Goal: Task Accomplishment & Management: Manage account settings

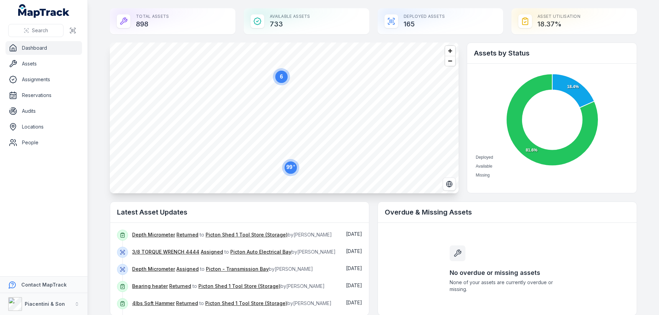
click at [38, 40] on div "Search" at bounding box center [43, 30] width 87 height 21
click at [35, 47] on link "Dashboard" at bounding box center [43, 48] width 77 height 14
click at [31, 30] on button "Search" at bounding box center [35, 30] width 55 height 13
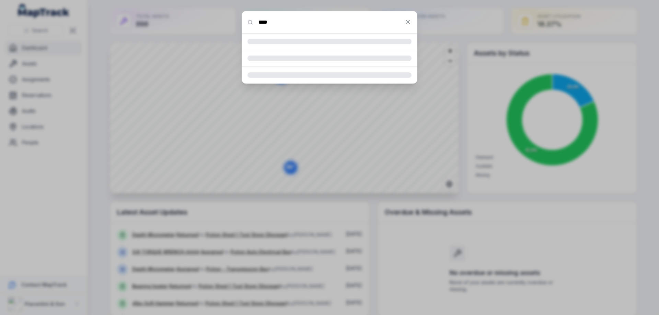
type input "****"
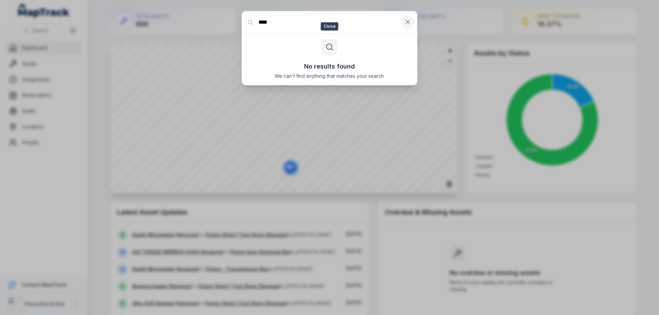
click at [408, 23] on icon at bounding box center [407, 21] width 3 height 3
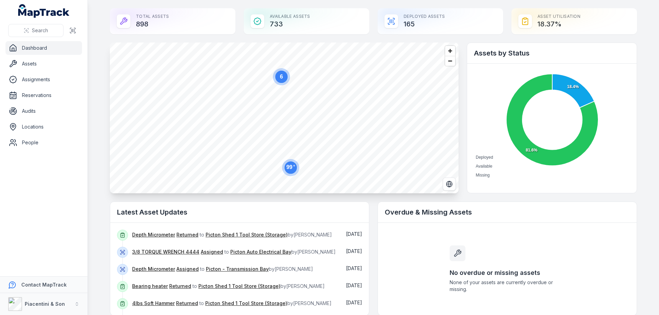
click at [408, 23] on div "Deployed Assets 165" at bounding box center [440, 21] width 126 height 26
click at [31, 23] on div "Search" at bounding box center [43, 30] width 87 height 21
click at [26, 35] on button "Search" at bounding box center [35, 30] width 55 height 13
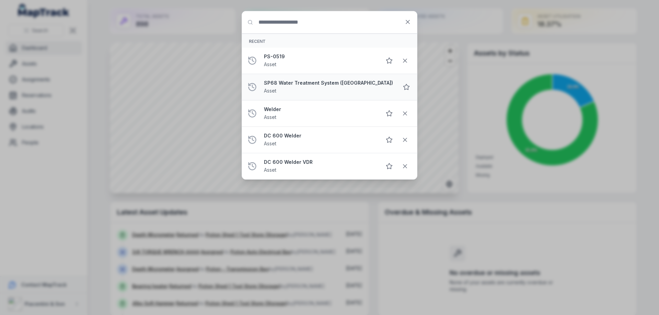
click at [274, 80] on strong "SP68 Water Treatment System ([GEOGRAPHIC_DATA])" at bounding box center [328, 83] width 129 height 7
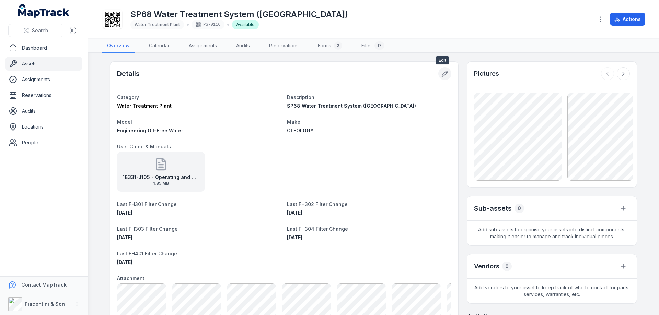
click at [442, 72] on icon at bounding box center [444, 73] width 7 height 7
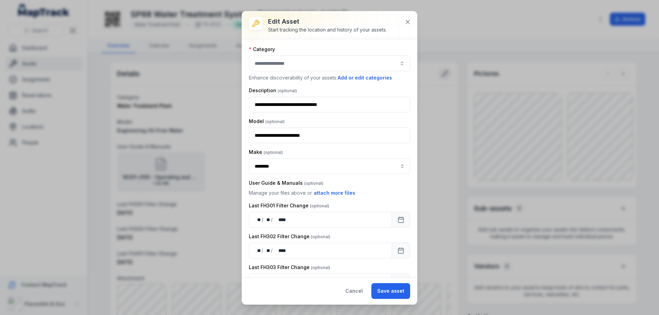
type input "**********"
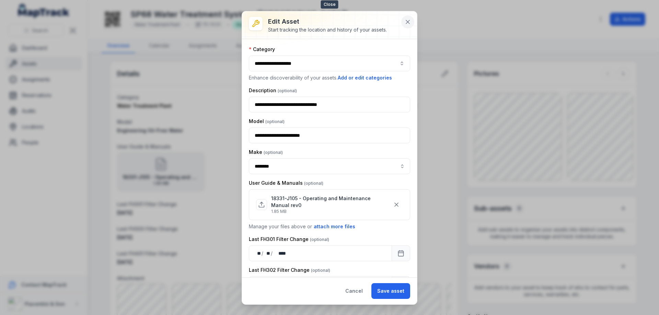
click at [407, 23] on icon at bounding box center [407, 21] width 3 height 3
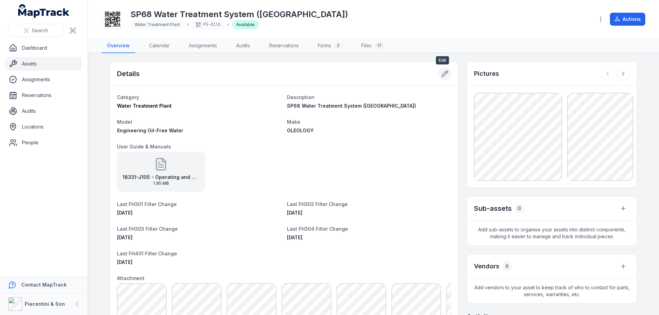
click at [444, 72] on icon at bounding box center [444, 73] width 7 height 7
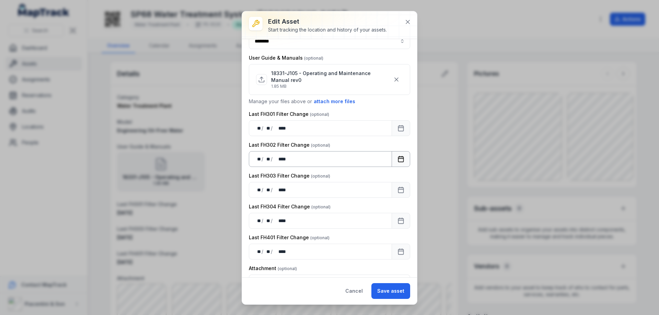
scroll to position [274, 0]
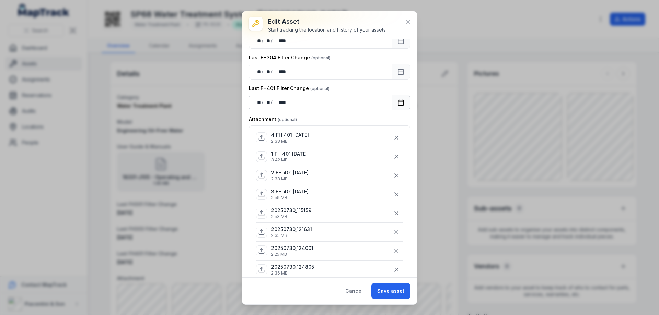
click at [397, 103] on icon "Calendar" at bounding box center [400, 102] width 7 height 7
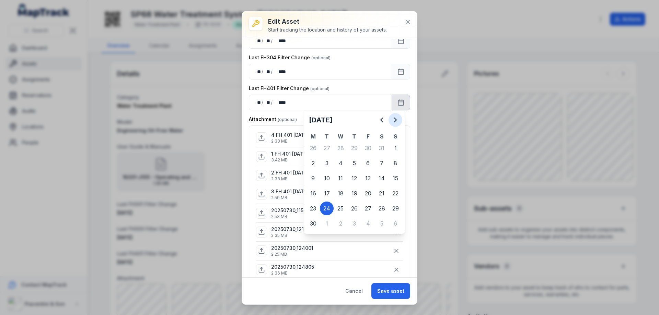
click at [394, 121] on icon "Next" at bounding box center [395, 120] width 8 height 8
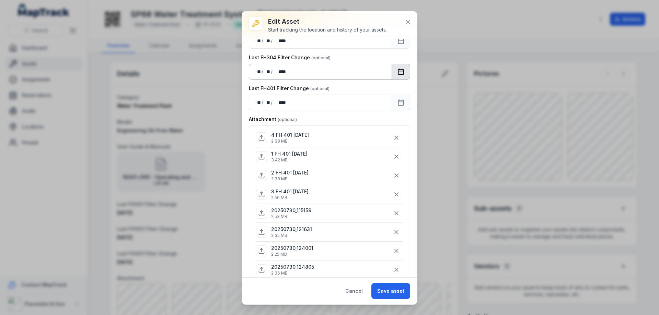
click at [398, 71] on icon "Calendar" at bounding box center [400, 71] width 5 height 0
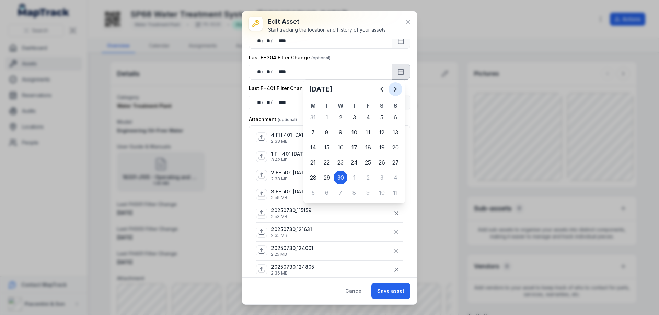
click at [394, 91] on icon "Next" at bounding box center [395, 89] width 8 height 8
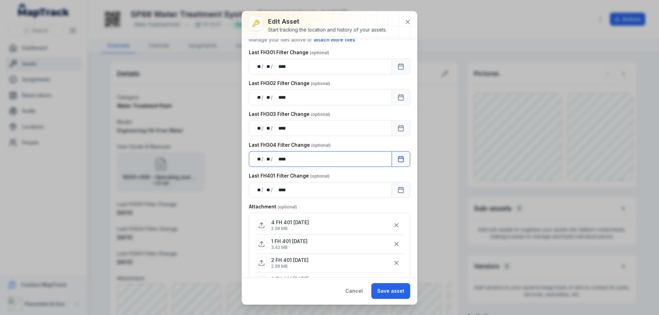
scroll to position [183, 0]
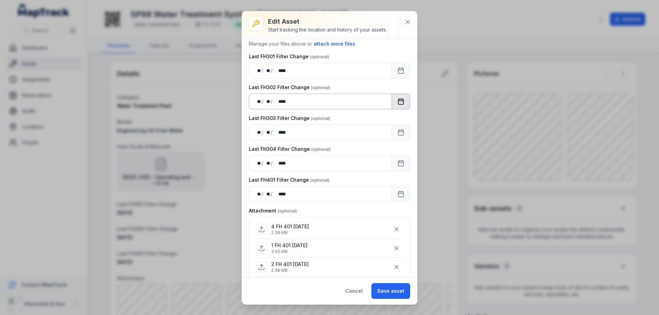
click at [398, 101] on icon "Calendar" at bounding box center [400, 101] width 5 height 0
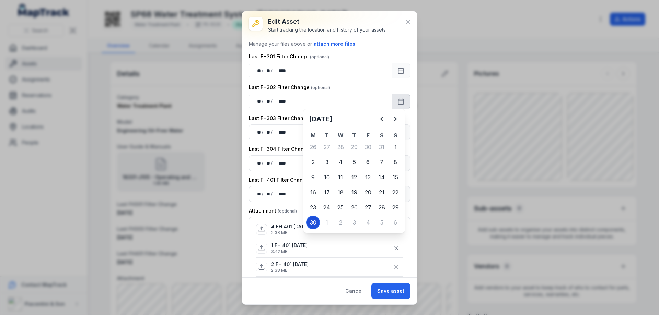
click at [312, 221] on div "30" at bounding box center [313, 223] width 14 height 14
click at [397, 69] on icon "Calendar" at bounding box center [400, 70] width 7 height 7
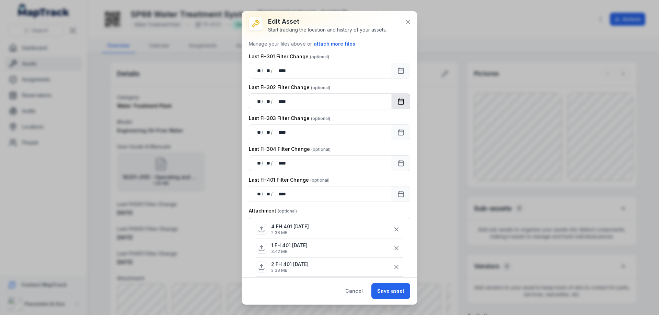
click at [397, 103] on icon "Calendar" at bounding box center [400, 101] width 7 height 7
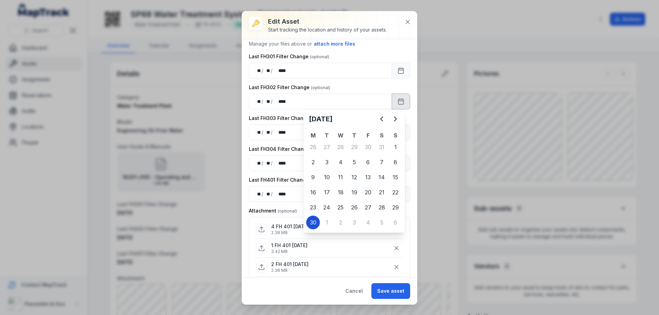
click at [307, 223] on div "30" at bounding box center [313, 223] width 14 height 14
click at [313, 221] on div "30" at bounding box center [313, 223] width 14 height 14
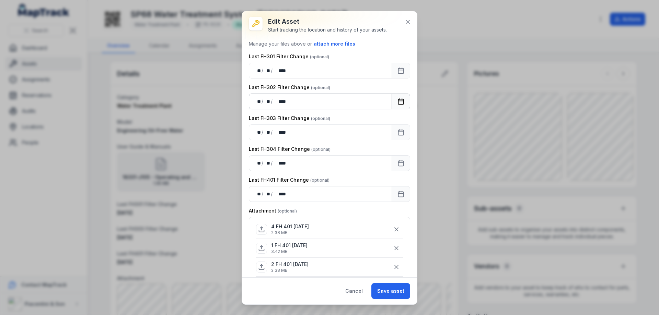
click at [398, 101] on rect "Calendar" at bounding box center [400, 101] width 5 height 5
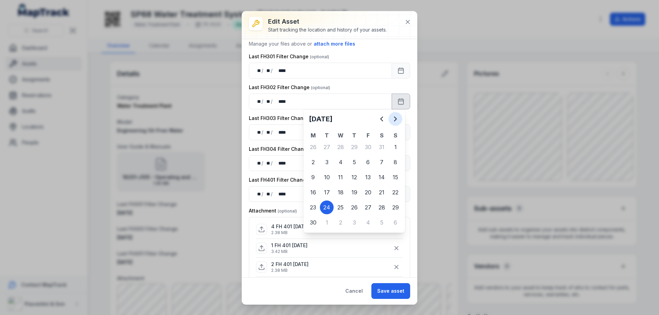
click at [395, 119] on icon "Next" at bounding box center [395, 119] width 8 height 8
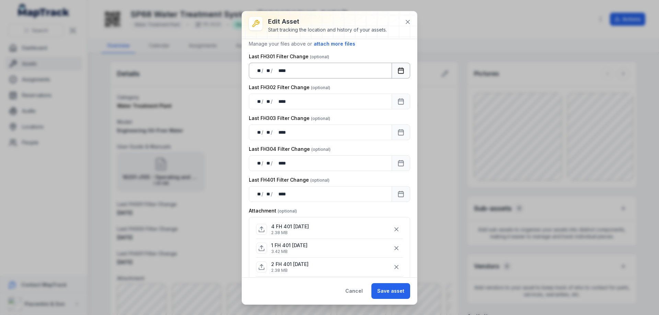
click at [397, 72] on icon "Calendar" at bounding box center [400, 70] width 7 height 7
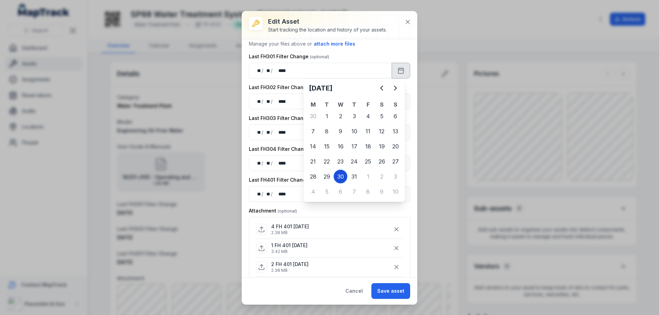
click at [340, 176] on div "30" at bounding box center [340, 177] width 14 height 14
click at [395, 67] on button "Calendar" at bounding box center [400, 71] width 19 height 16
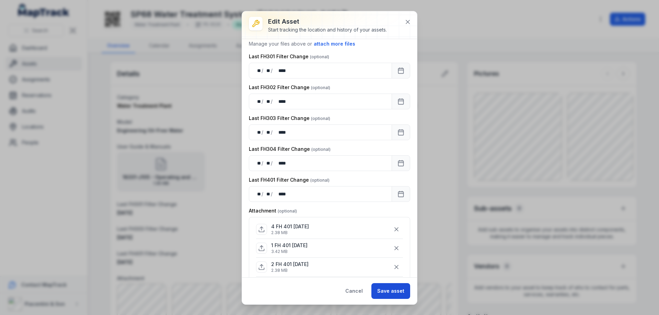
click at [390, 290] on button "Save asset" at bounding box center [390, 291] width 39 height 16
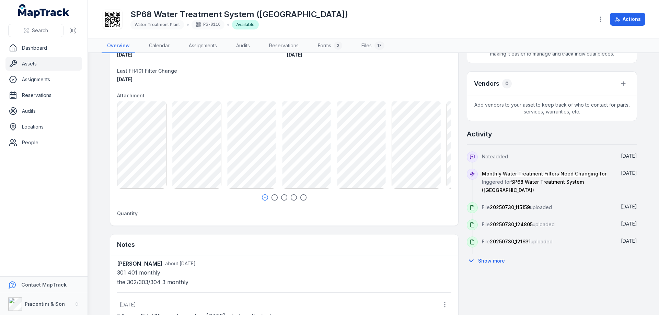
scroll to position [33, 0]
